Goal: Transaction & Acquisition: Purchase product/service

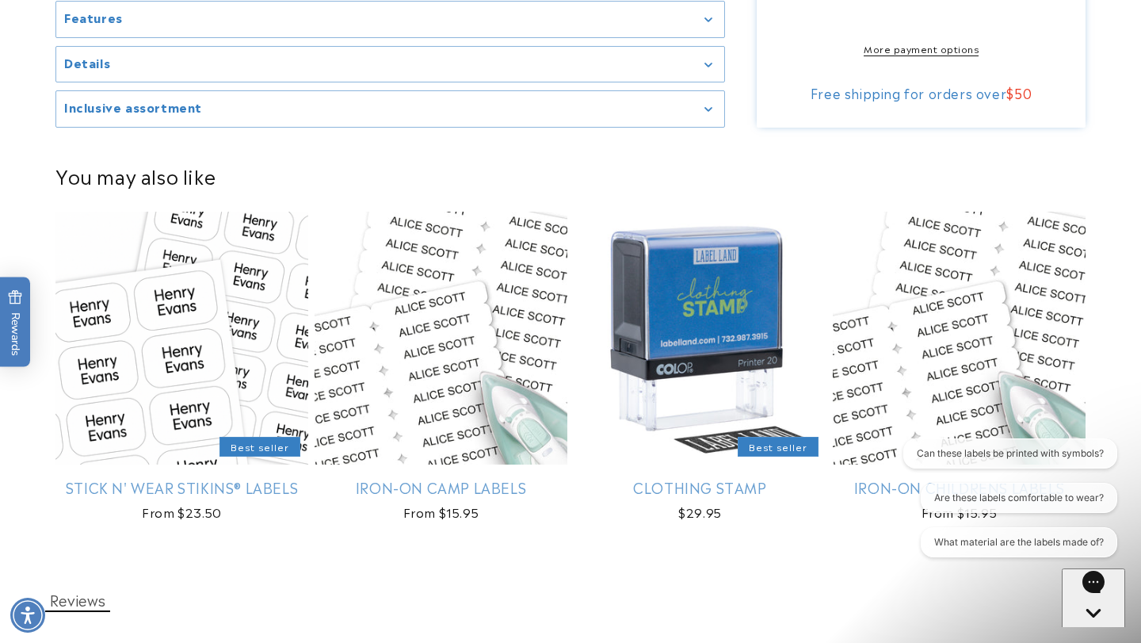
scroll to position [987, 0]
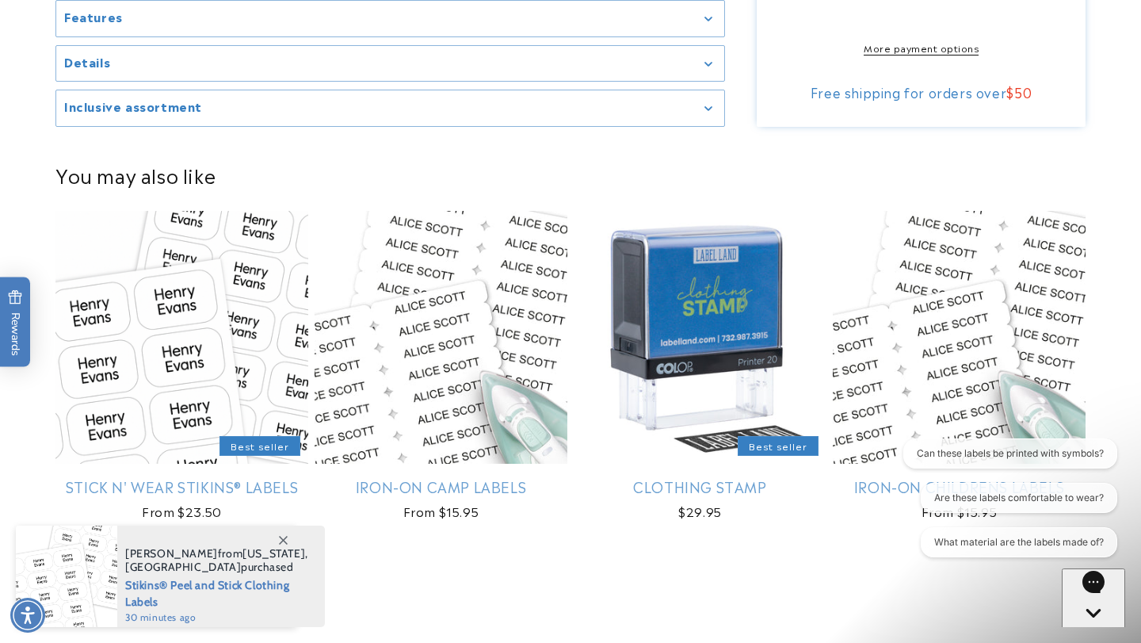
click at [189, 562] on span "[GEOGRAPHIC_DATA]" at bounding box center [183, 566] width 116 height 14
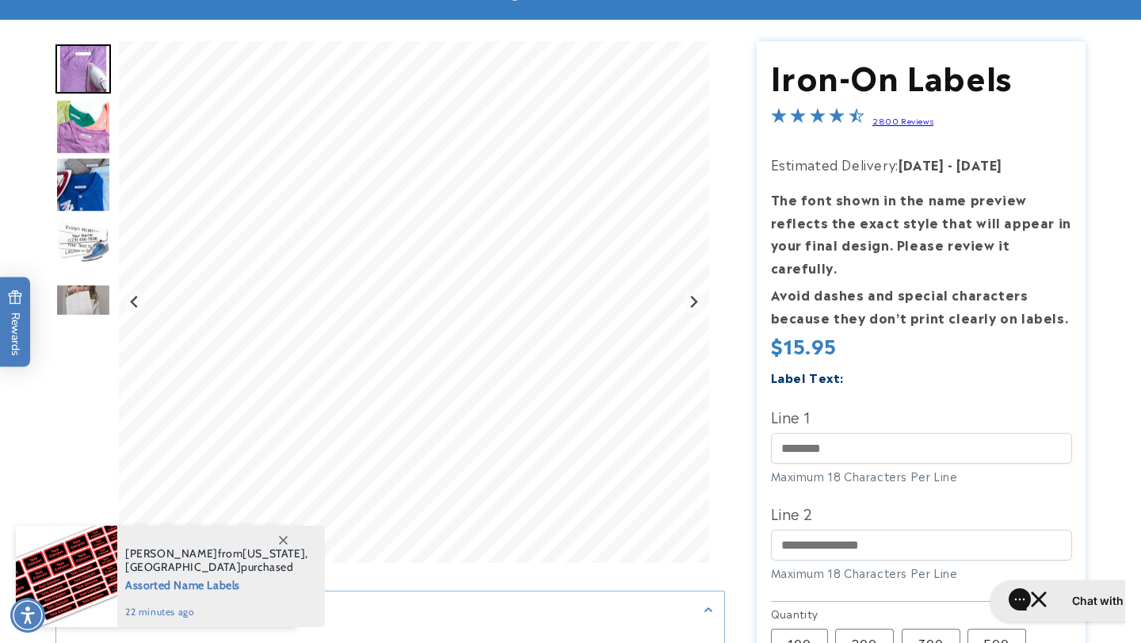
scroll to position [128, 0]
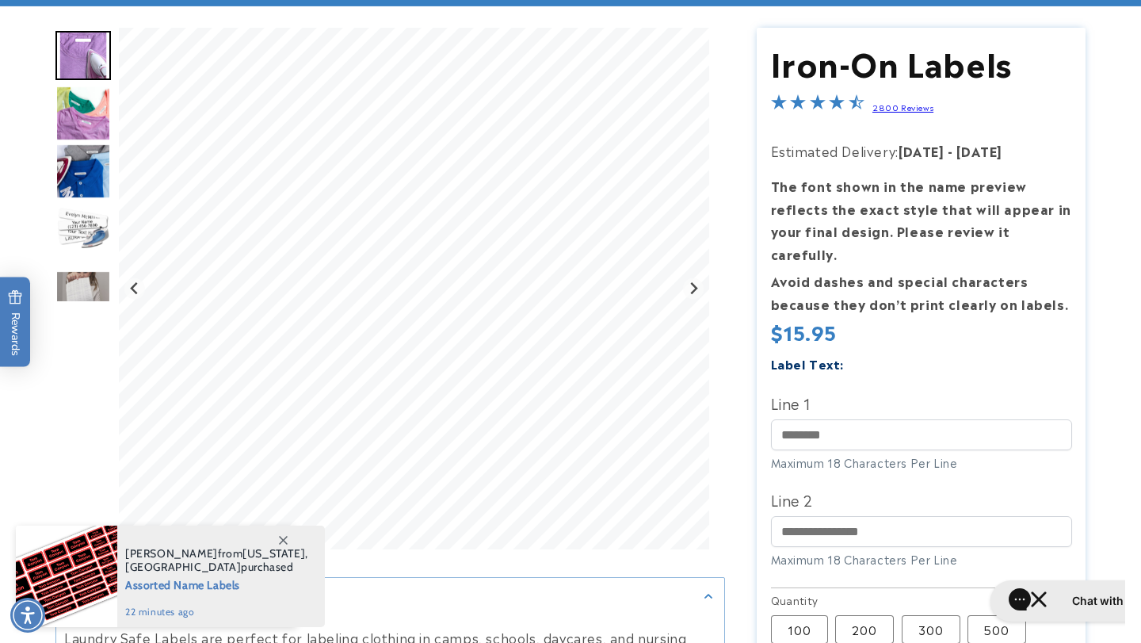
click at [288, 536] on span at bounding box center [283, 539] width 29 height 29
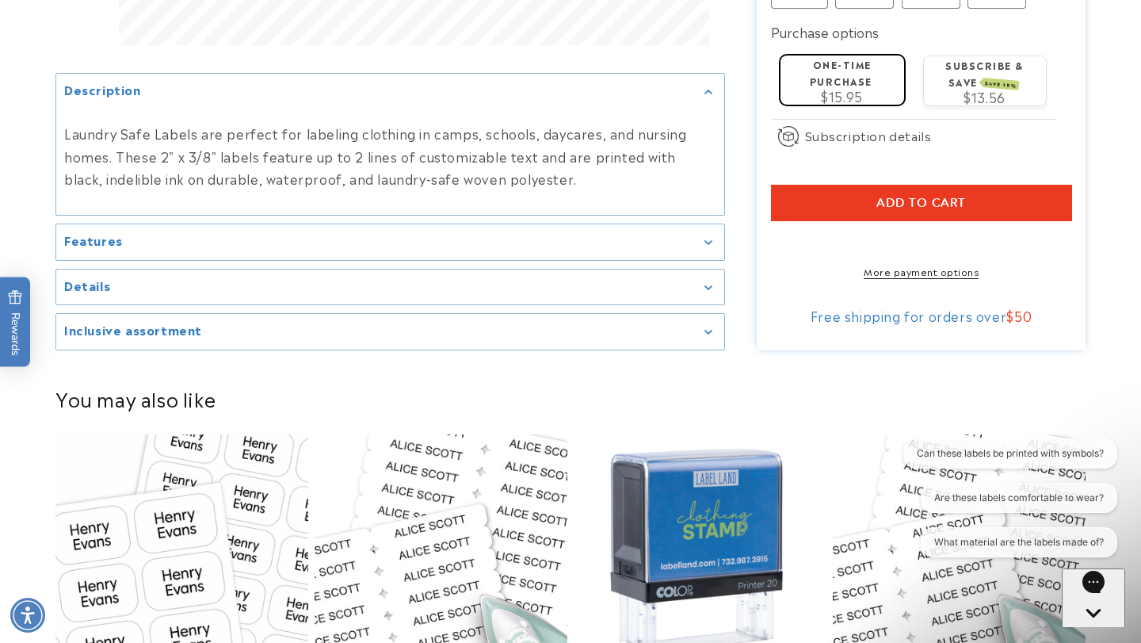
scroll to position [765, 0]
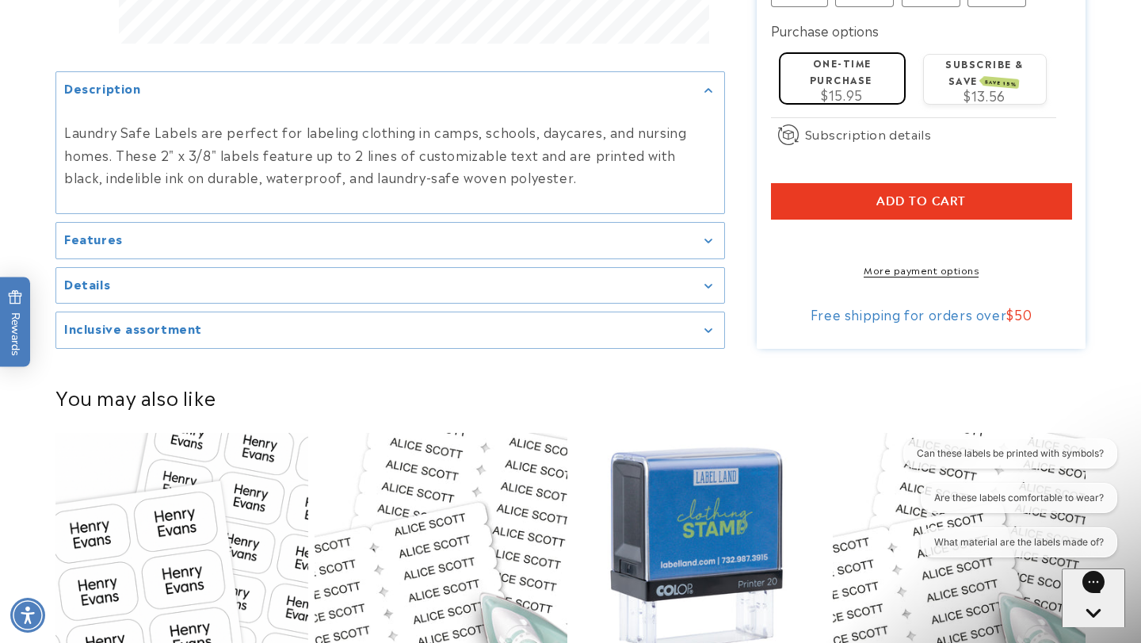
click at [704, 280] on div "Details" at bounding box center [390, 286] width 652 height 12
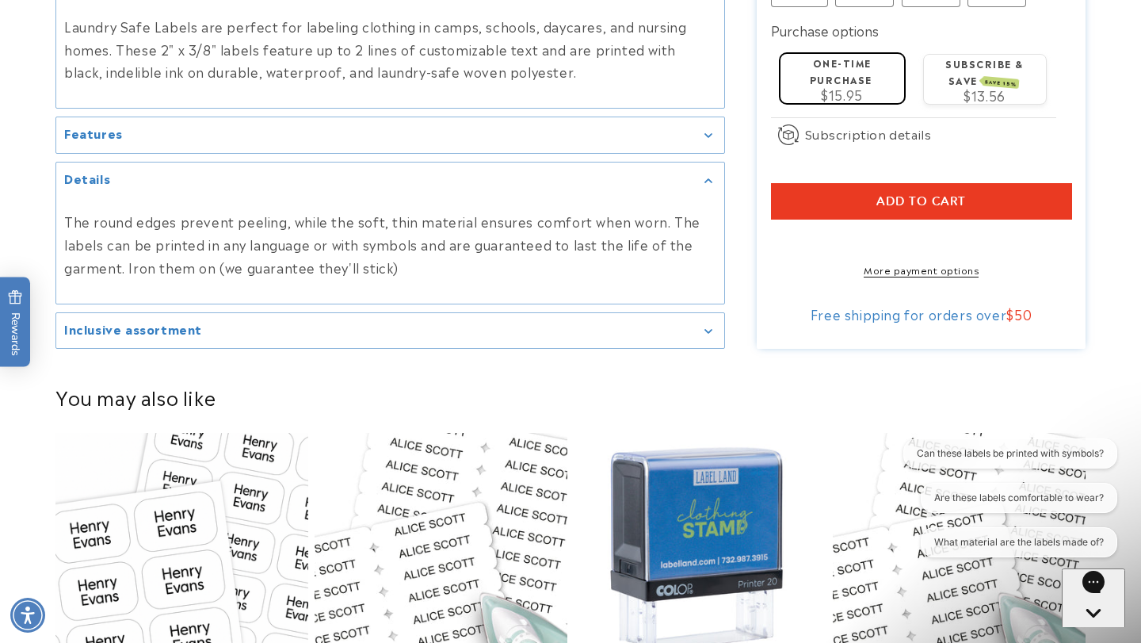
click at [709, 129] on div "Features" at bounding box center [390, 135] width 652 height 12
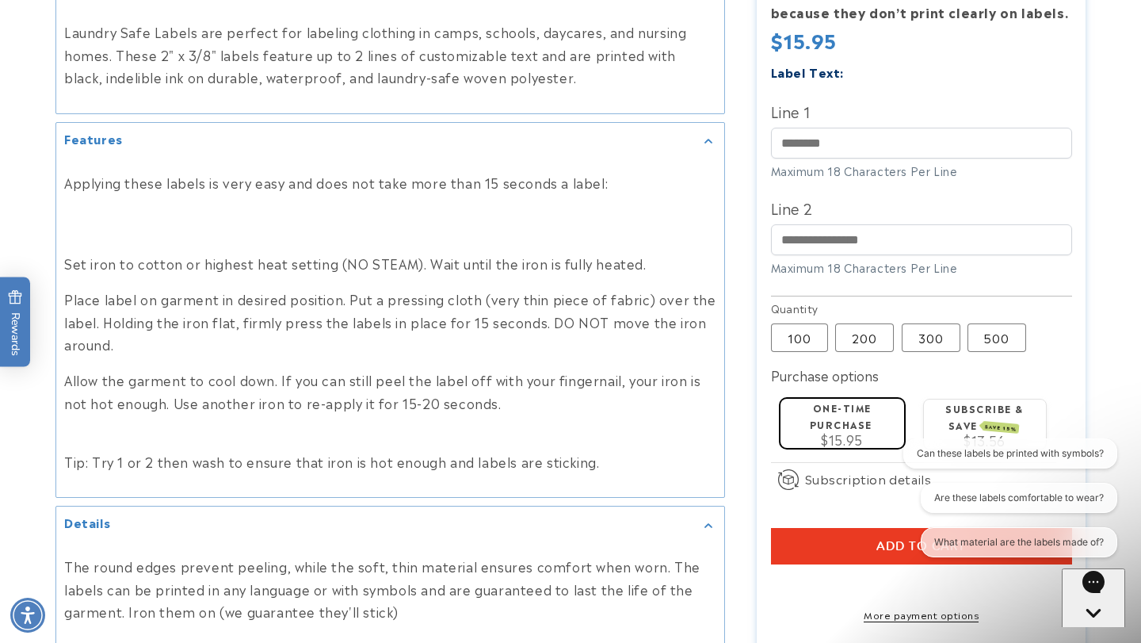
scroll to position [750, 0]
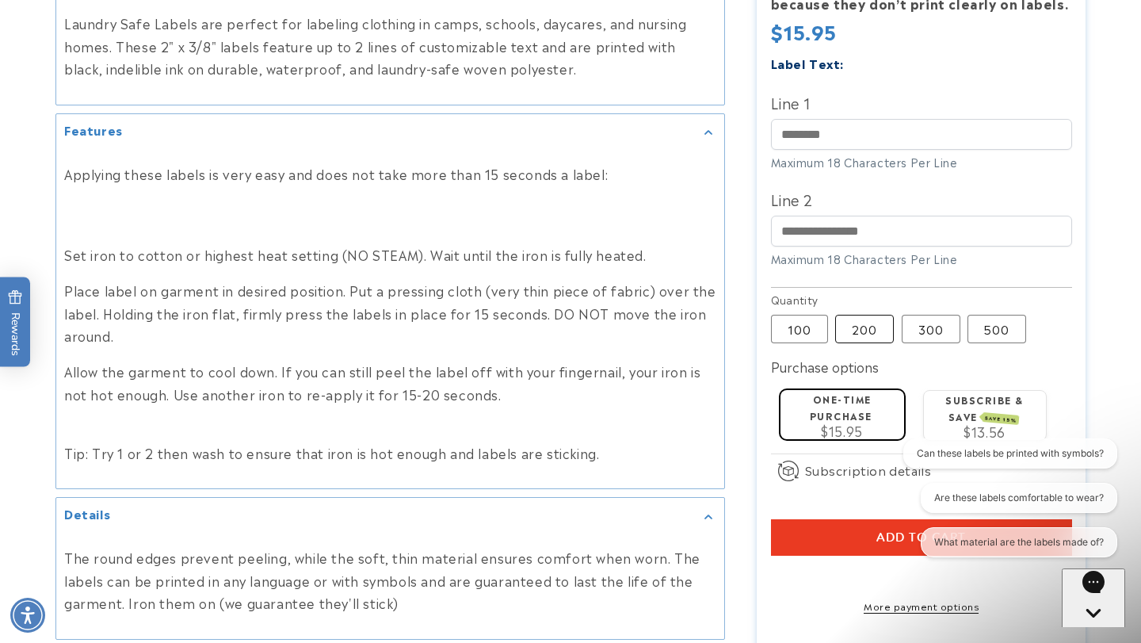
click at [867, 315] on label "200 Variant sold out or unavailable" at bounding box center [864, 329] width 59 height 29
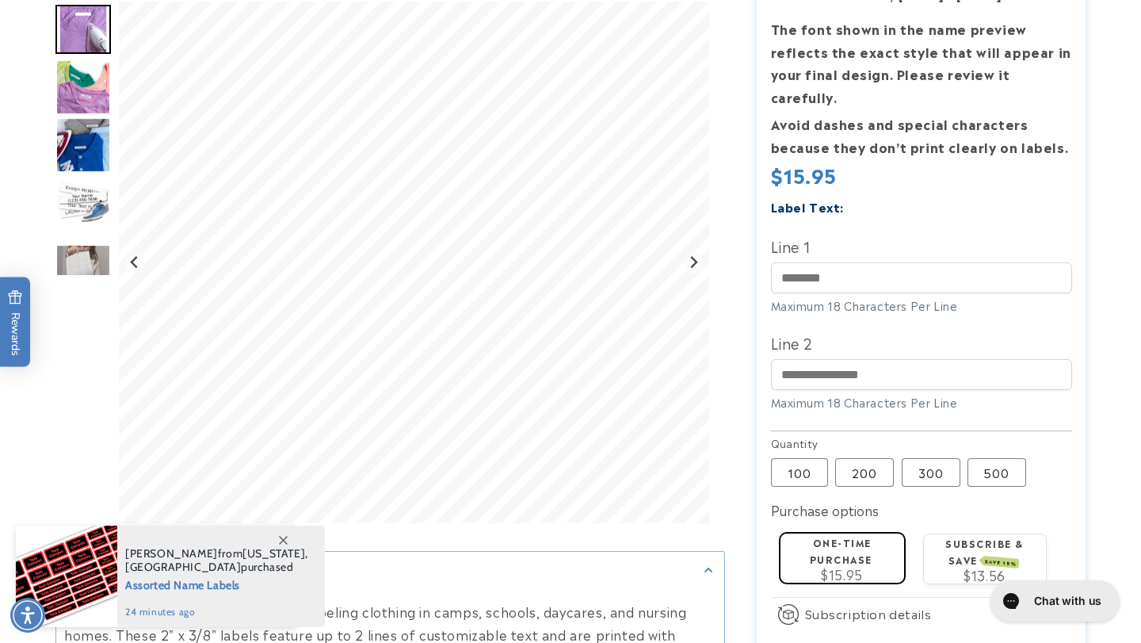
scroll to position [288, 0]
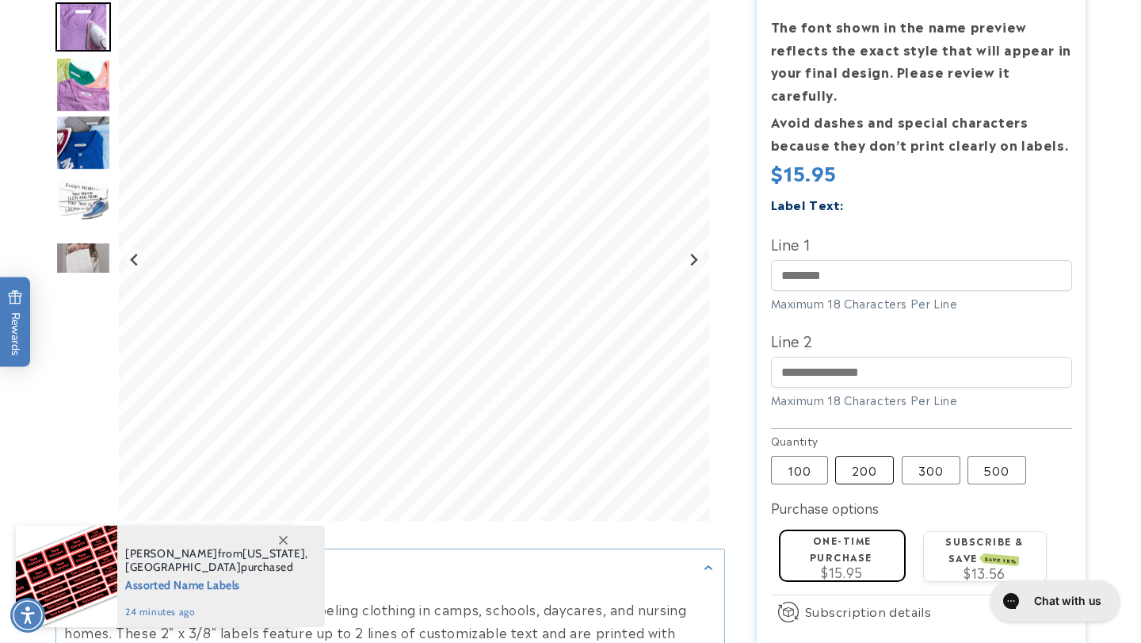
click at [880, 456] on label "200 Variant sold out or unavailable" at bounding box center [864, 470] width 59 height 29
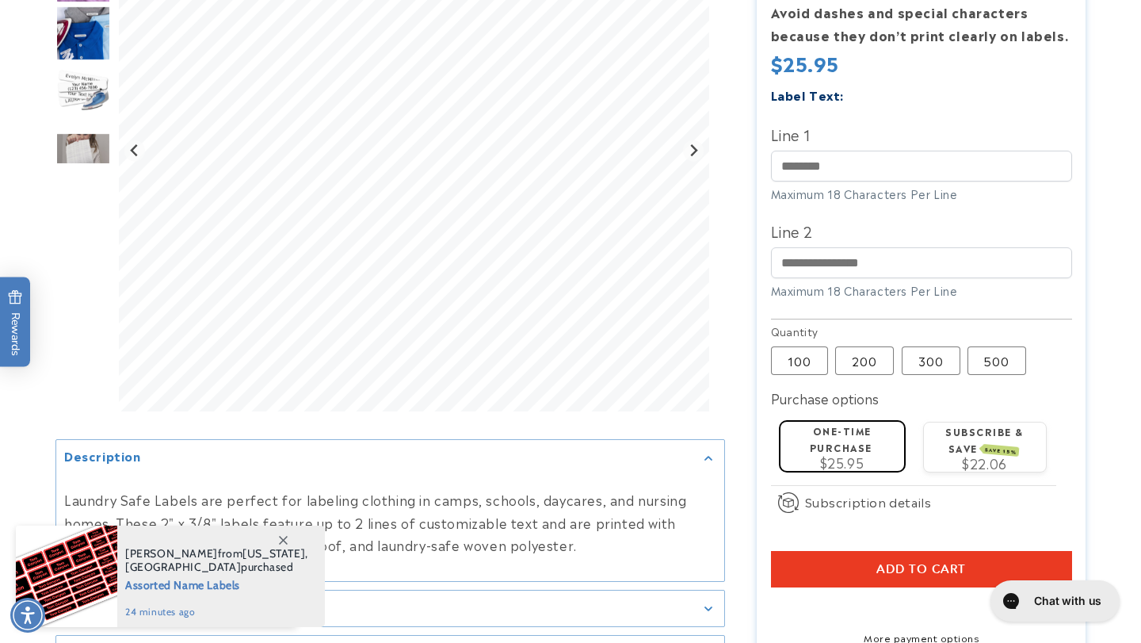
scroll to position [402, 0]
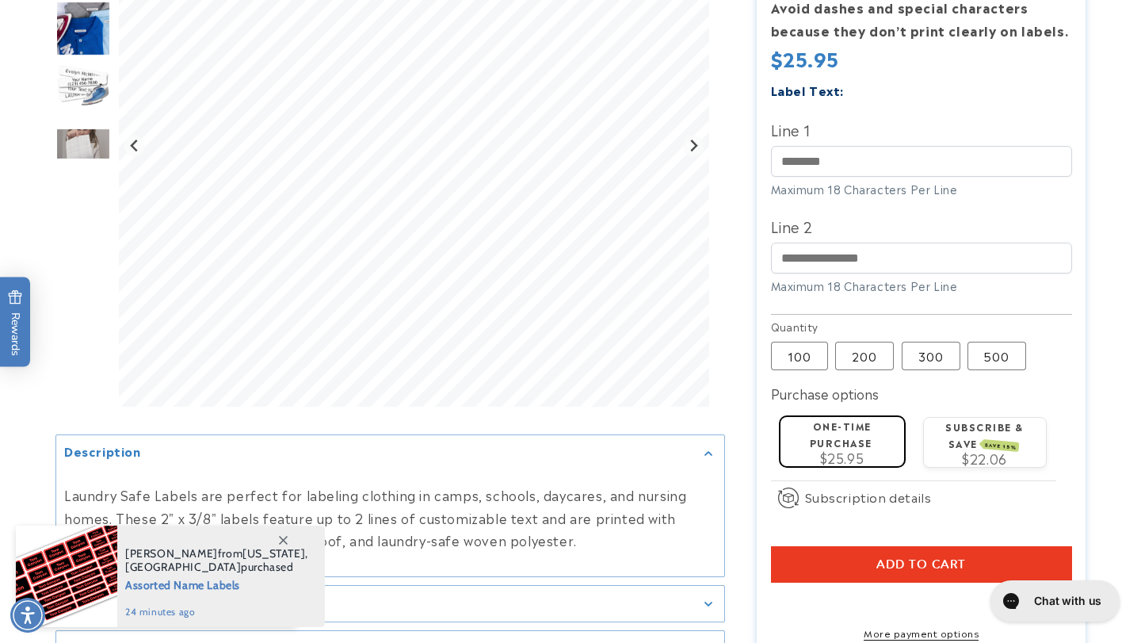
click at [861, 423] on label "One-time purchase" at bounding box center [841, 433] width 63 height 31
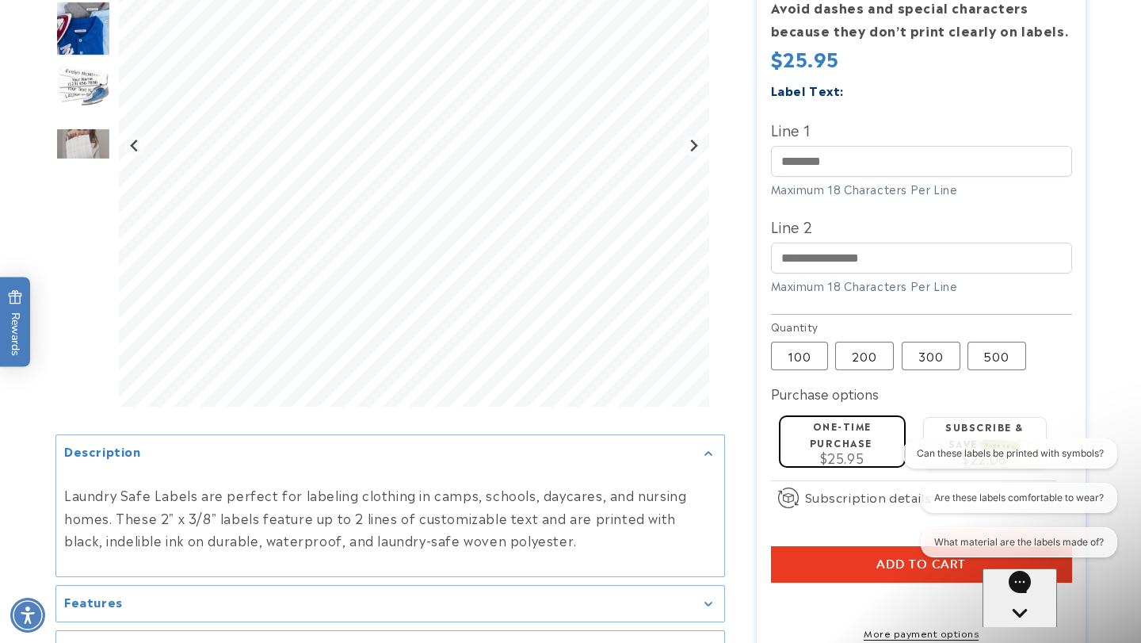
scroll to position [0, 0]
click at [828, 546] on button "Add to cart" at bounding box center [921, 564] width 301 height 36
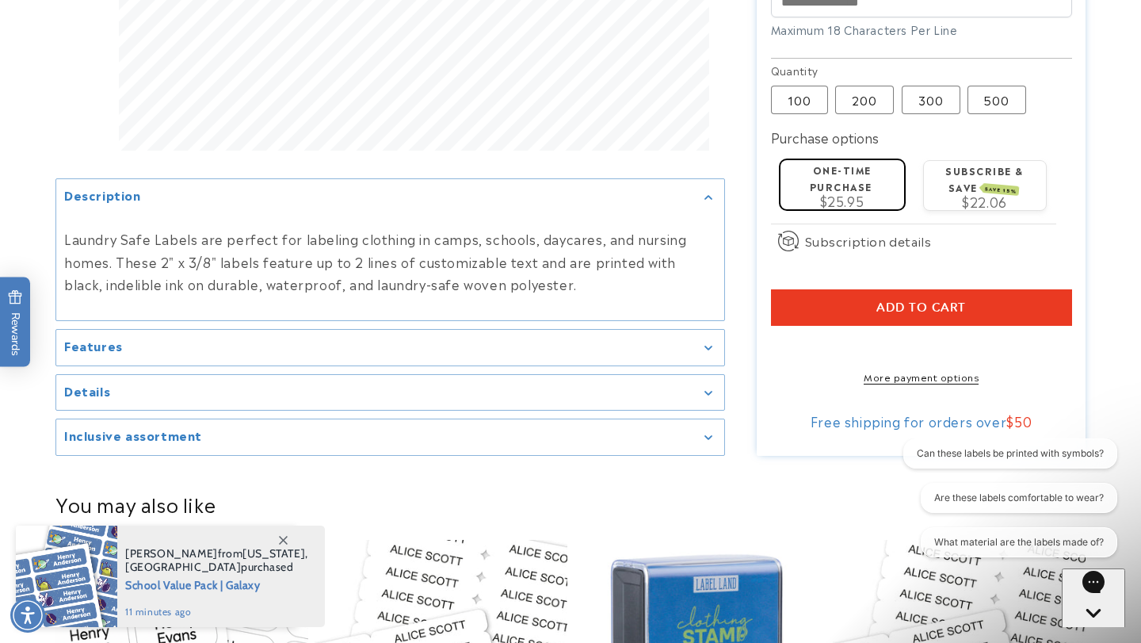
scroll to position [708, 0]
click at [949, 300] on span "Add to cart" at bounding box center [921, 307] width 90 height 14
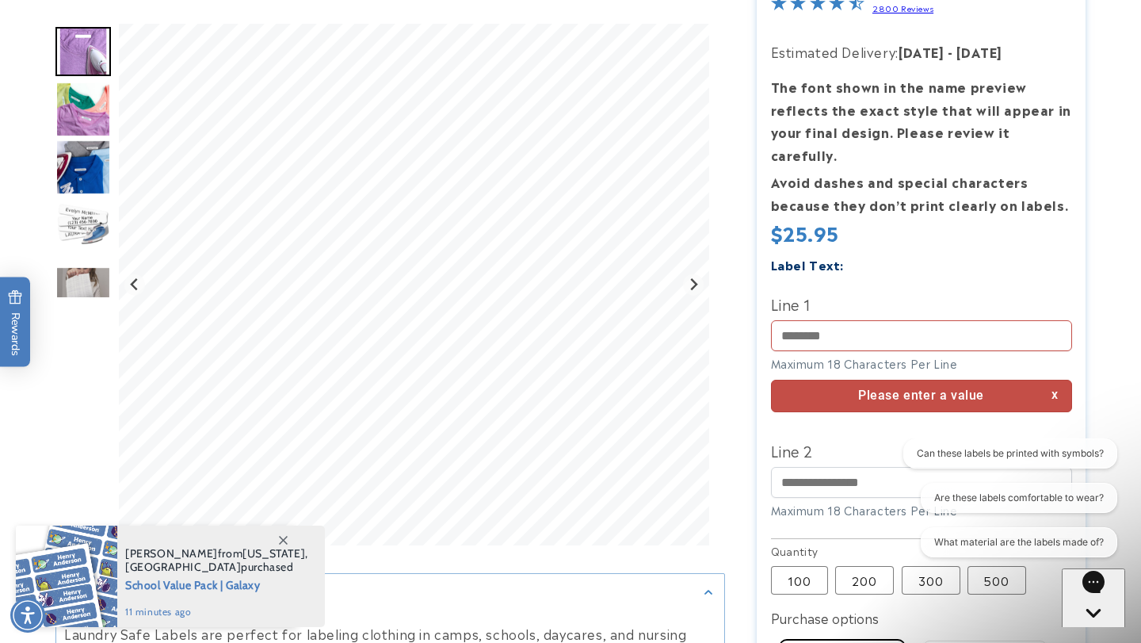
scroll to position [234, 0]
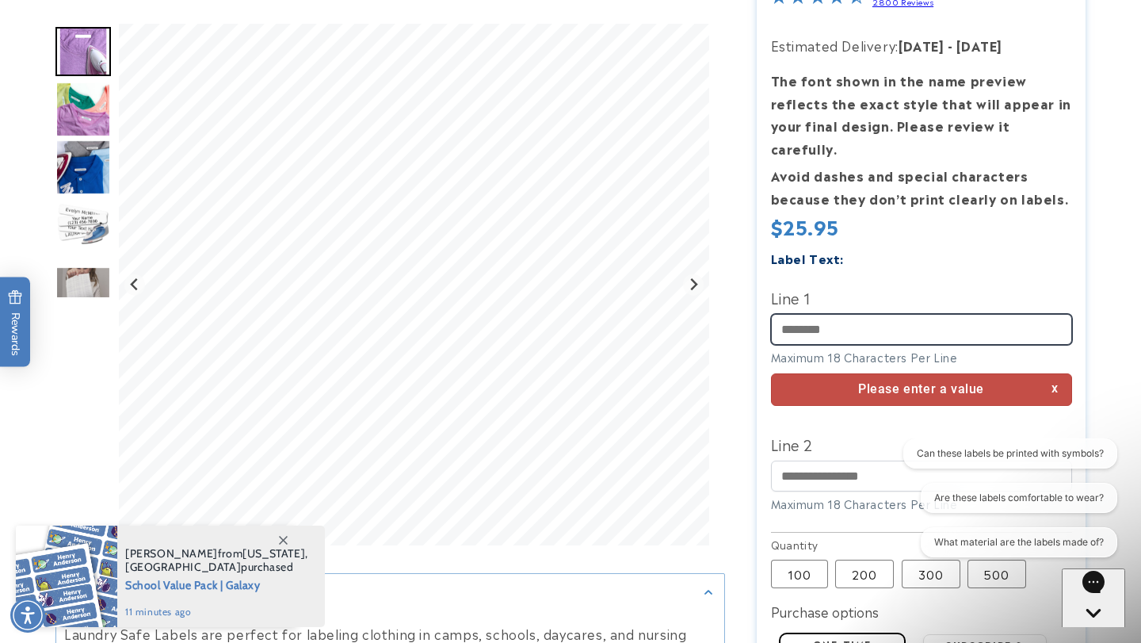
click at [867, 314] on input "Line 1" at bounding box center [921, 329] width 301 height 31
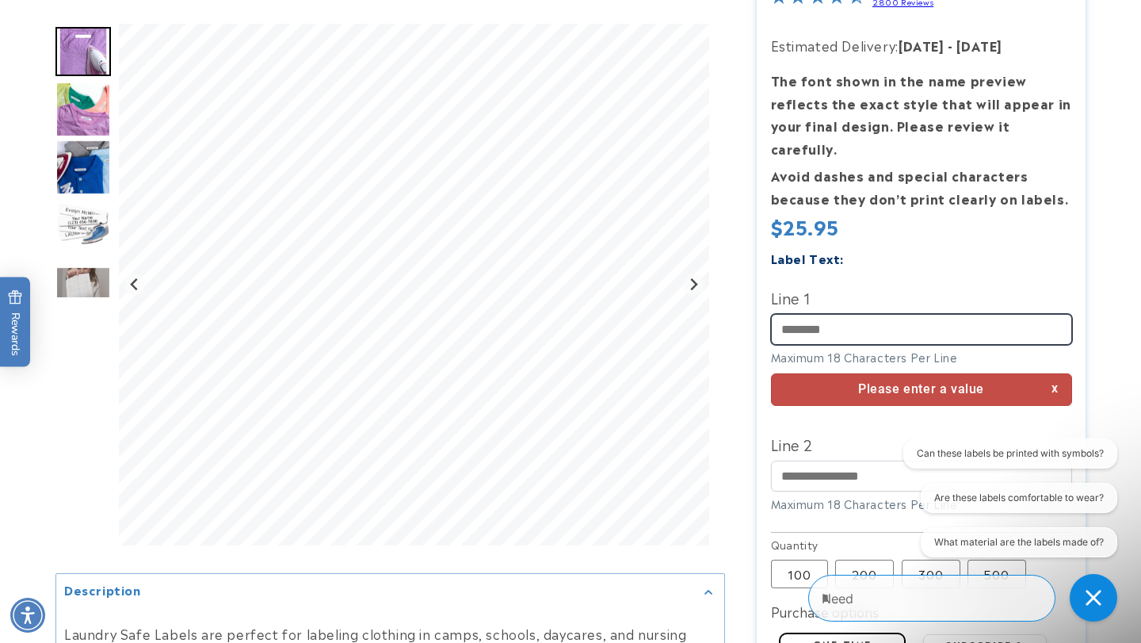
click at [828, 314] on input "Line 1" at bounding box center [921, 329] width 301 height 31
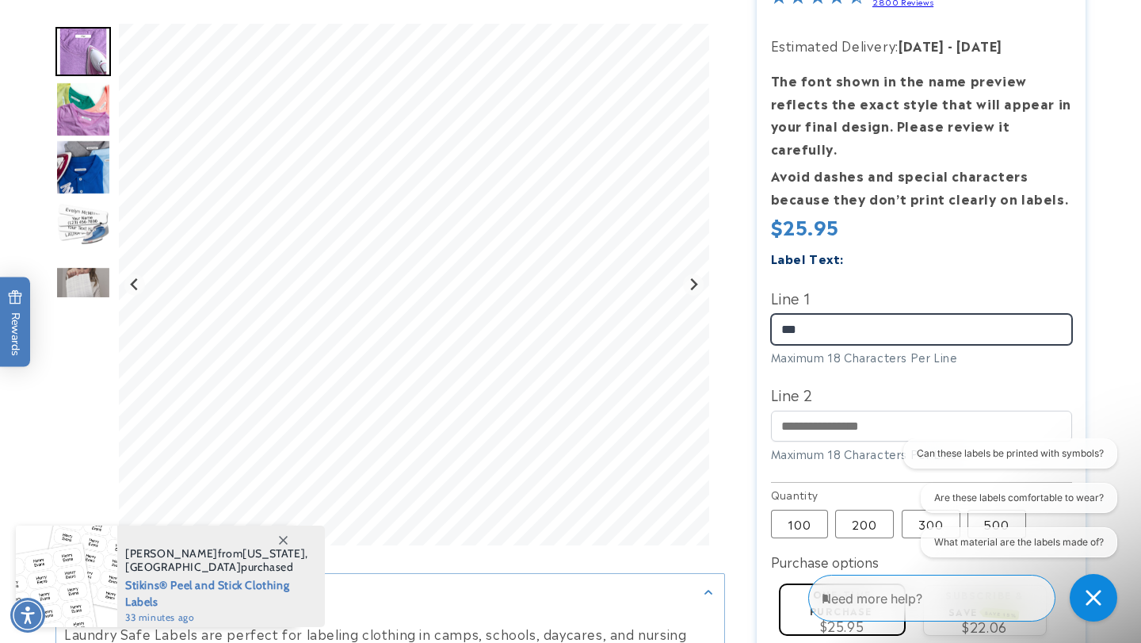
type input "***"
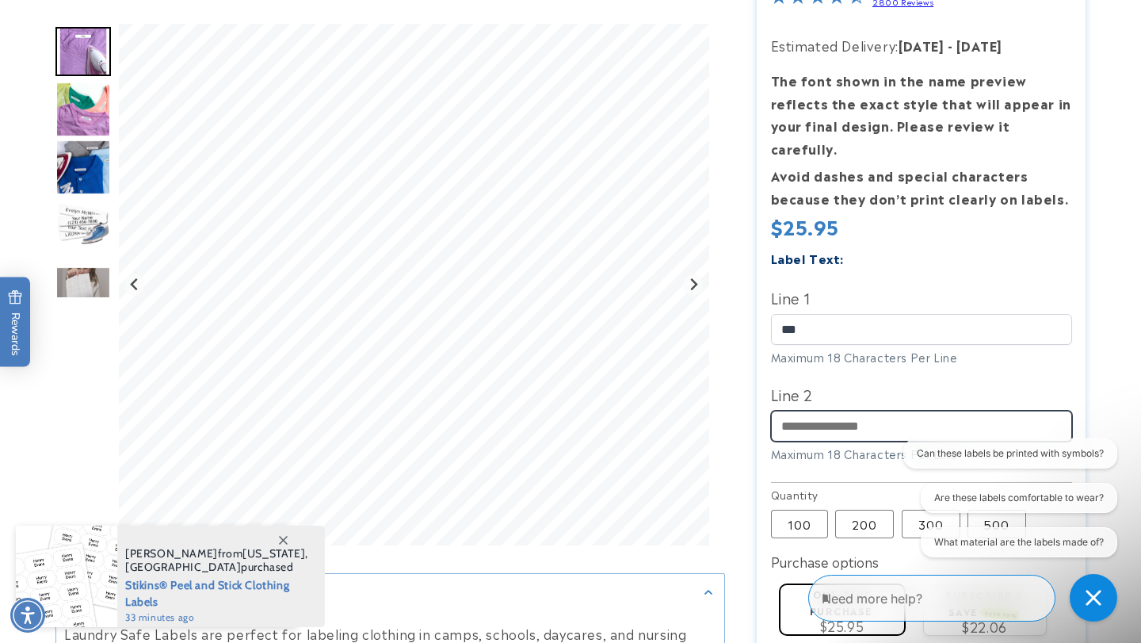
click at [826, 410] on input "Line 2" at bounding box center [921, 425] width 301 height 31
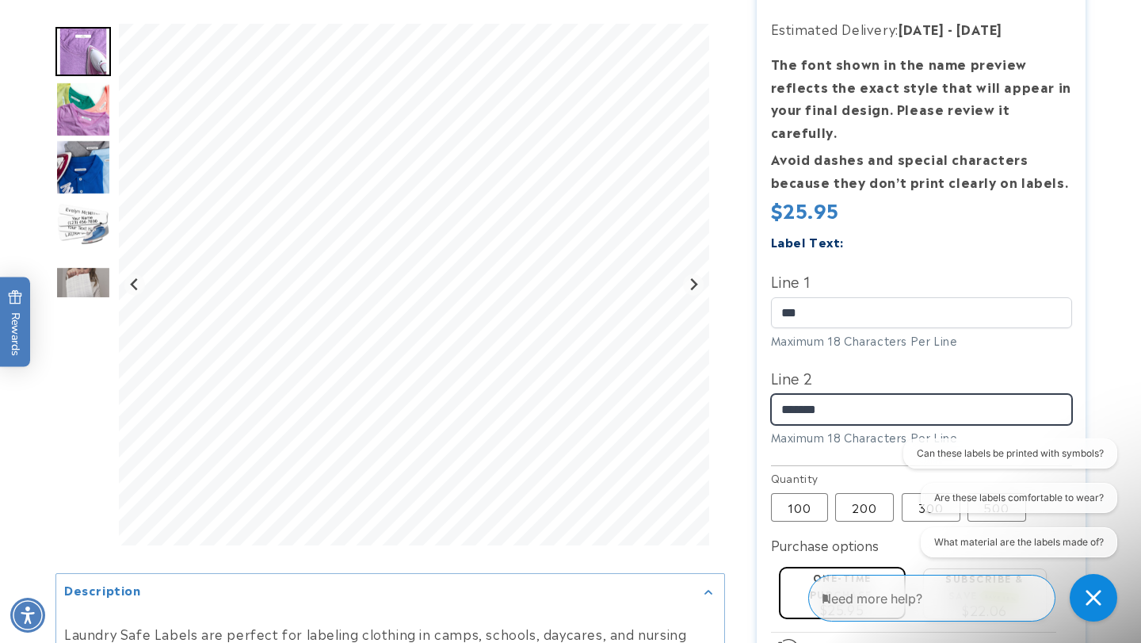
scroll to position [251, 0]
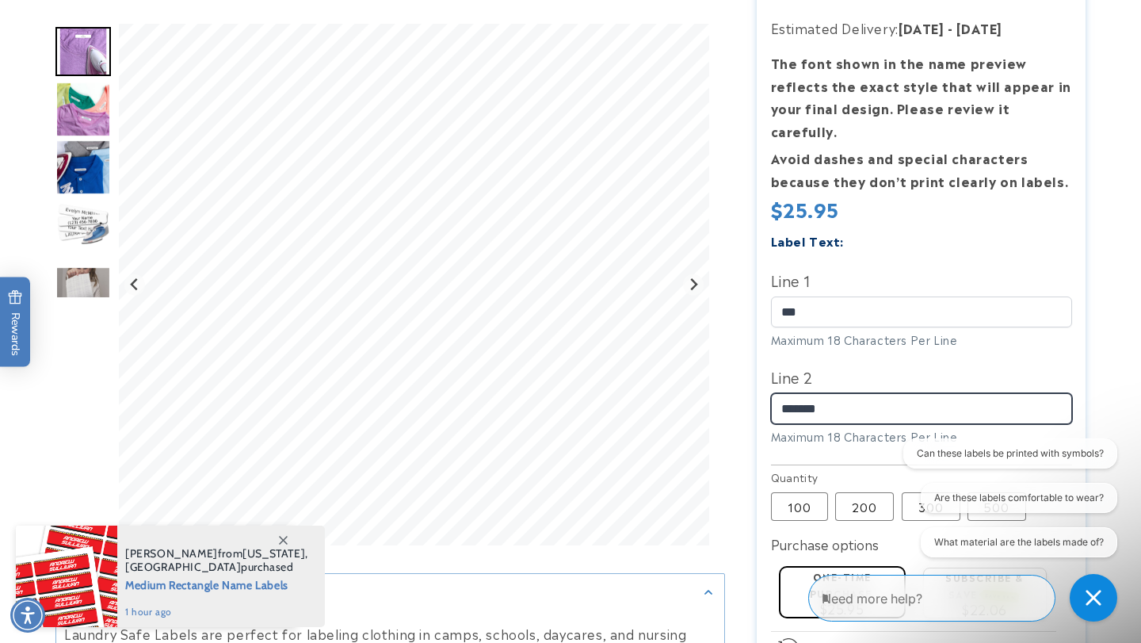
type input "*******"
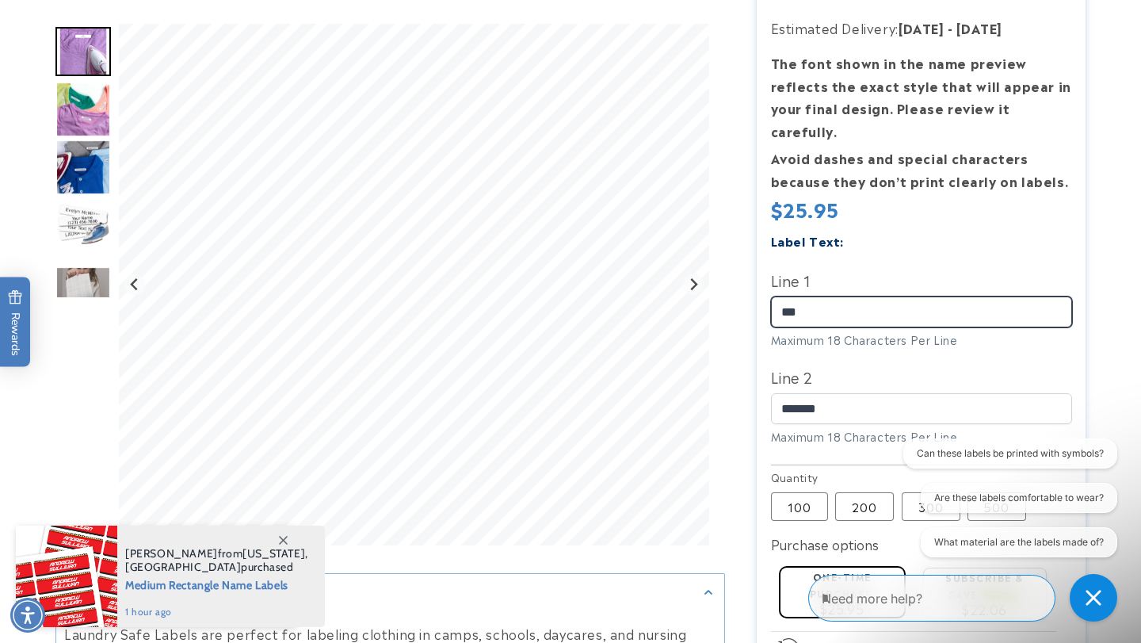
click at [828, 296] on input "***" at bounding box center [921, 311] width 301 height 31
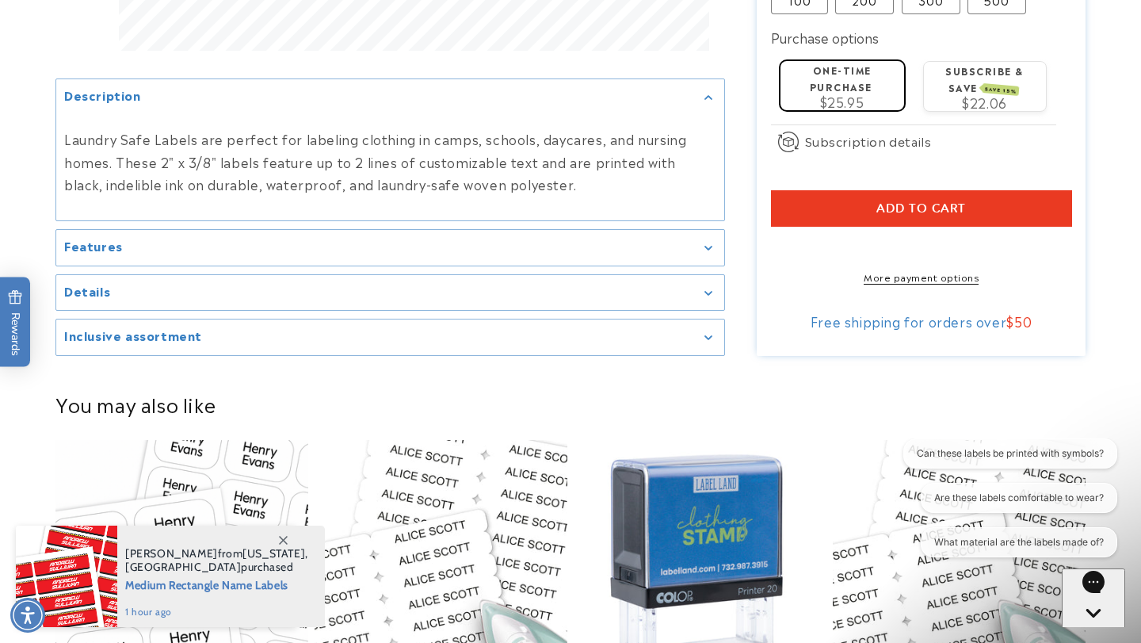
scroll to position [800, 0]
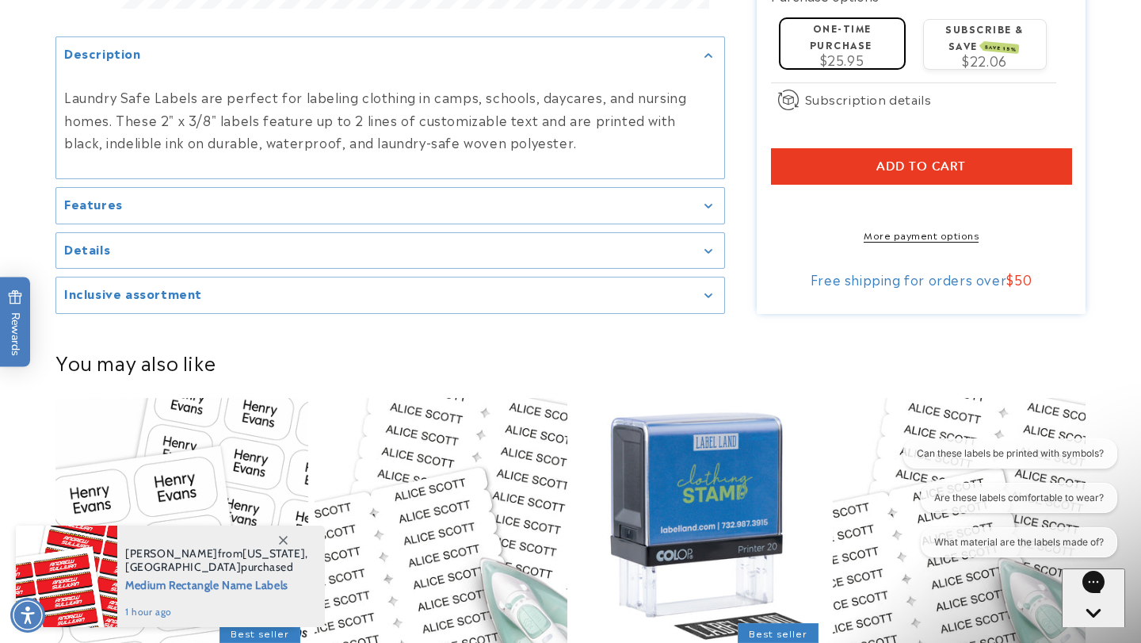
type input "******"
click at [923, 159] on span "Add to cart" at bounding box center [921, 166] width 90 height 14
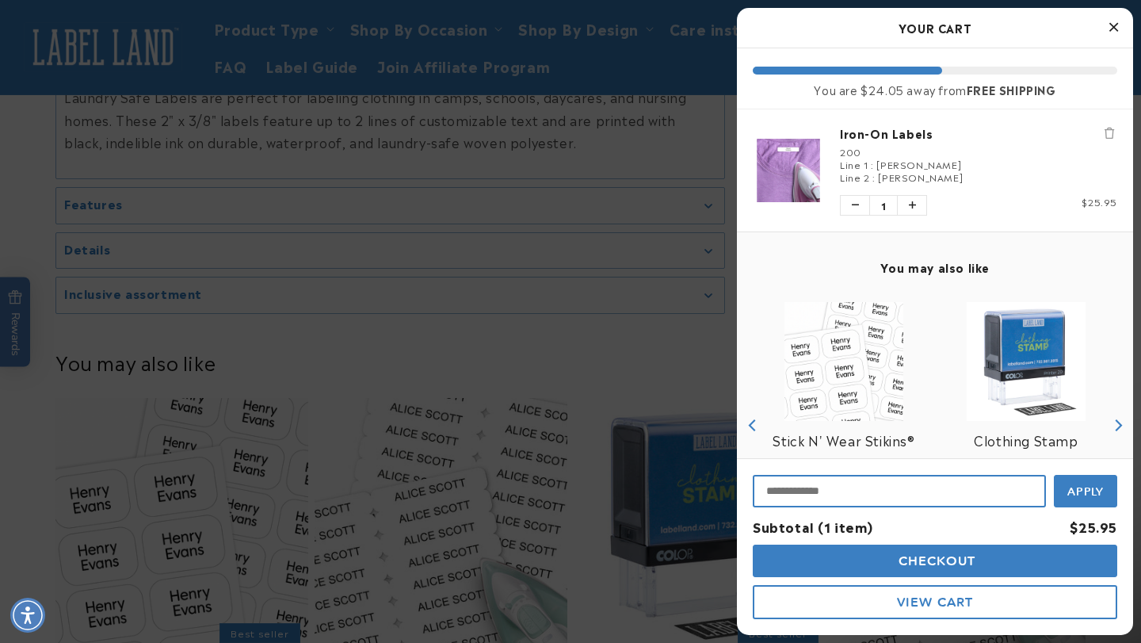
click at [778, 484] on input "Input Discount" at bounding box center [899, 491] width 293 height 32
paste input "********"
type input "********"
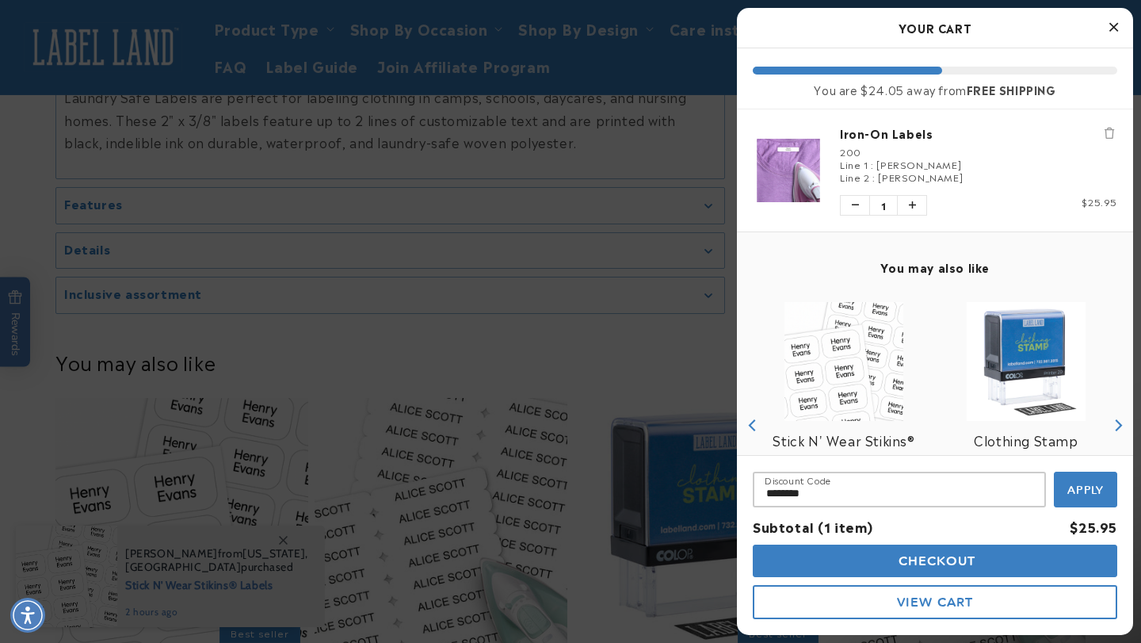
click at [1084, 487] on span "Apply" at bounding box center [1085, 490] width 37 height 14
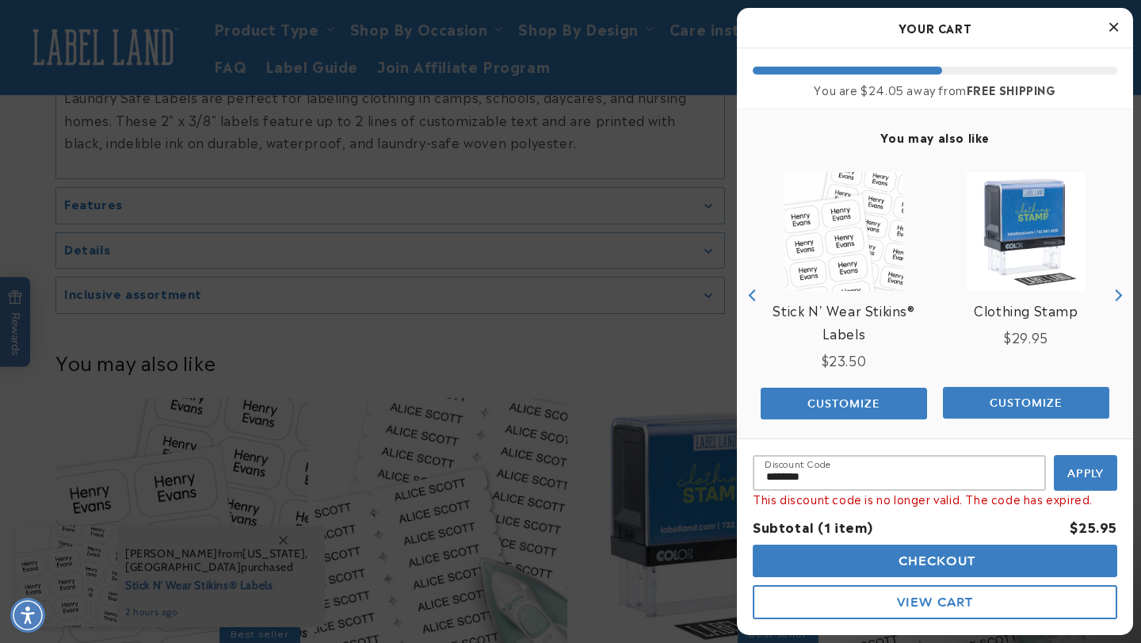
scroll to position [141, 0]
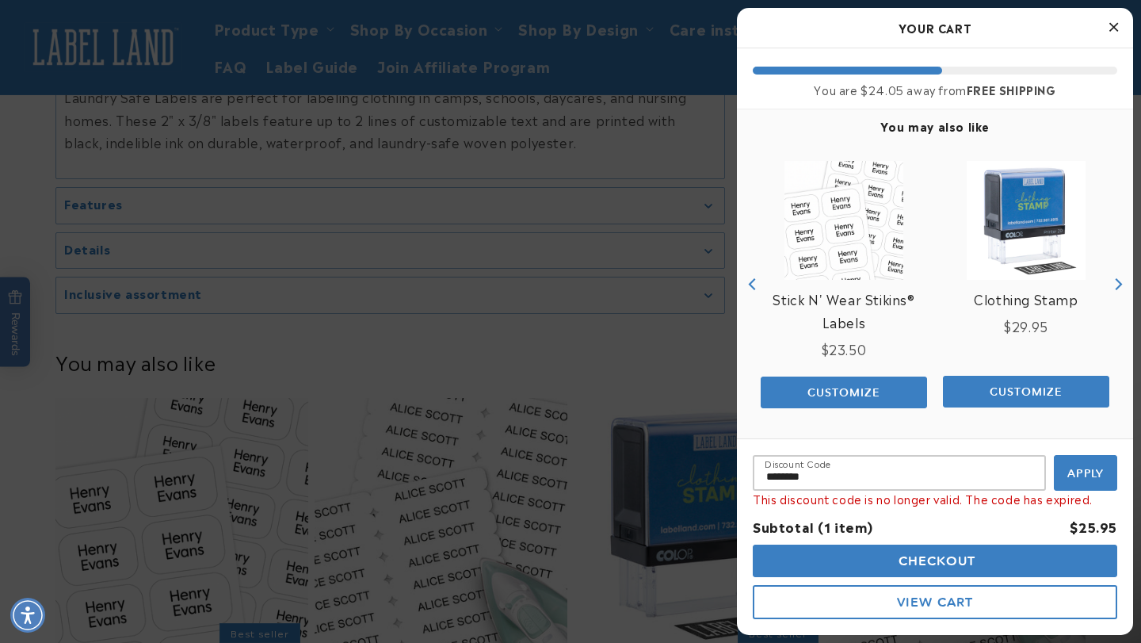
click at [945, 562] on span "Checkout" at bounding box center [936, 560] width 82 height 15
